Goal: Task Accomplishment & Management: Use online tool/utility

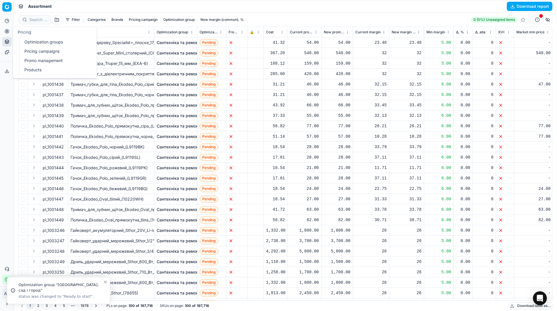
click at [26, 52] on link "Pricing campaigns" at bounding box center [56, 51] width 68 height 8
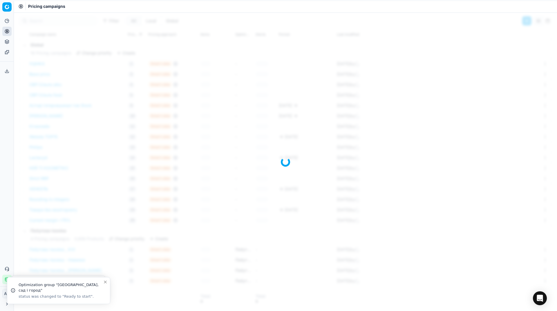
click at [0, 166] on div "Analytics Pricing Product portfolio Templates Export service 39 Contact support…" at bounding box center [7, 150] width 14 height 273
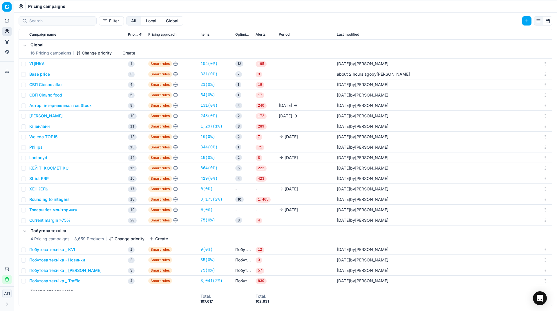
click at [43, 198] on button "Rounding to integers" at bounding box center [49, 200] width 40 height 6
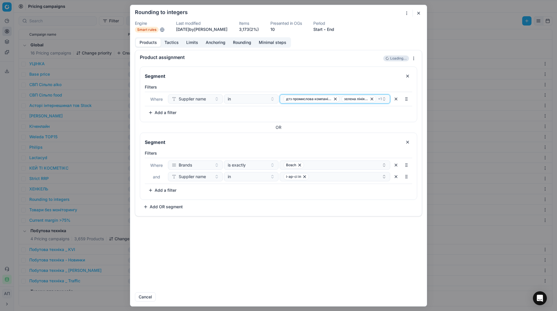
click at [338, 103] on button "дтз промислова компанія тов зелена лінія тов + 1" at bounding box center [335, 98] width 111 height 9
click at [300, 290] on div "Cancel" at bounding box center [278, 295] width 287 height 14
click at [419, 17] on form "We are saving PC settings. Please wait, it should take a few minutes Rounding t…" at bounding box center [278, 155] width 296 height 301
click at [341, 100] on span "зелена лінія тов" at bounding box center [358, 98] width 35 height 7
click at [419, 12] on button "button" at bounding box center [418, 13] width 7 height 7
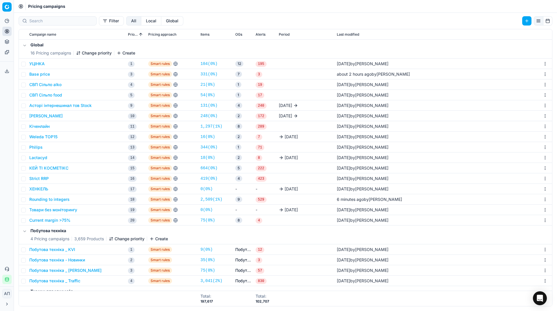
click at [56, 200] on button "Rounding to integers" at bounding box center [49, 200] width 40 height 6
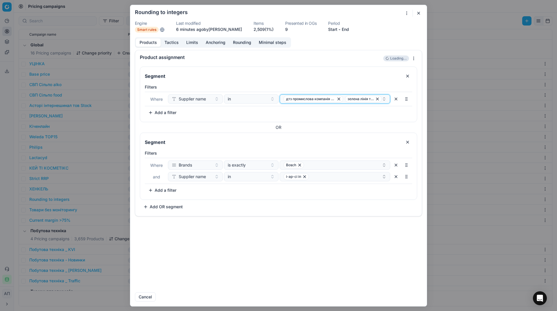
click at [341, 103] on button "дтз промислова компанія тов зелена лінія тов" at bounding box center [335, 98] width 111 height 9
click at [416, 12] on button "button" at bounding box center [418, 13] width 7 height 7
